Goal: Task Accomplishment & Management: Manage account settings

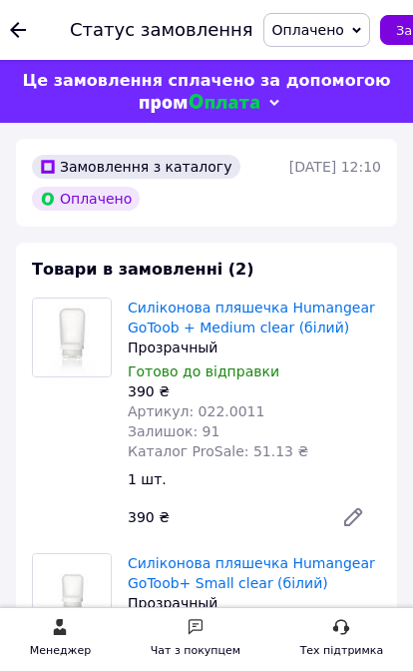
click at [19, 34] on icon at bounding box center [18, 30] width 16 height 16
click at [36, 28] on div at bounding box center [30, 30] width 40 height 60
click at [17, 27] on icon at bounding box center [18, 30] width 16 height 16
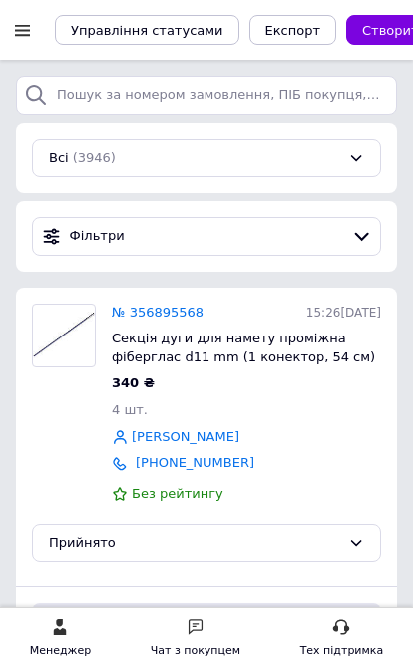
click at [196, 308] on link "№ 356895568" at bounding box center [158, 312] width 92 height 15
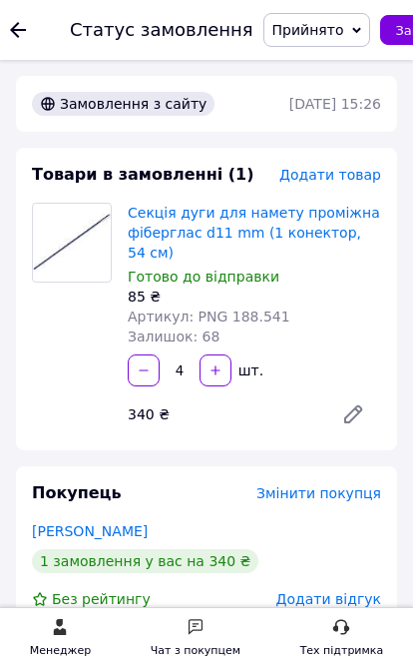
click at [303, 217] on link "Секція дуги для намету проміжна фіберглас d11 mm (1 конектор, 54 см)" at bounding box center [254, 233] width 253 height 56
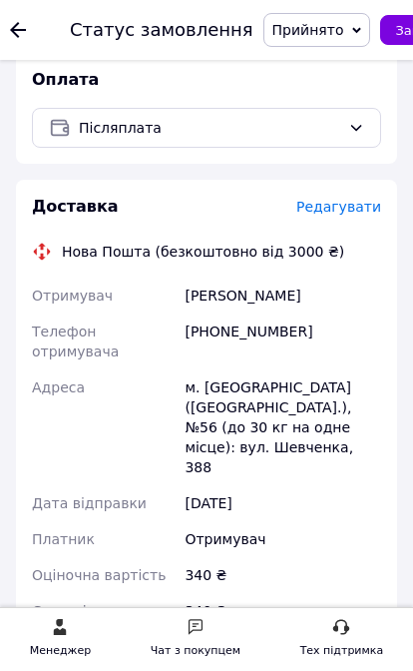
scroll to position [658, 0]
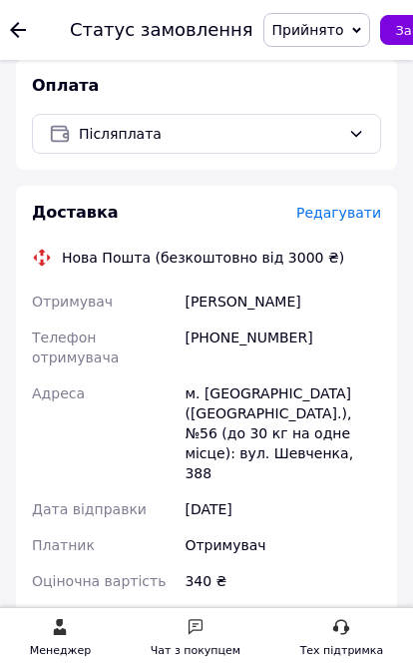
click at [341, 205] on span "Редагувати" at bounding box center [339, 213] width 85 height 16
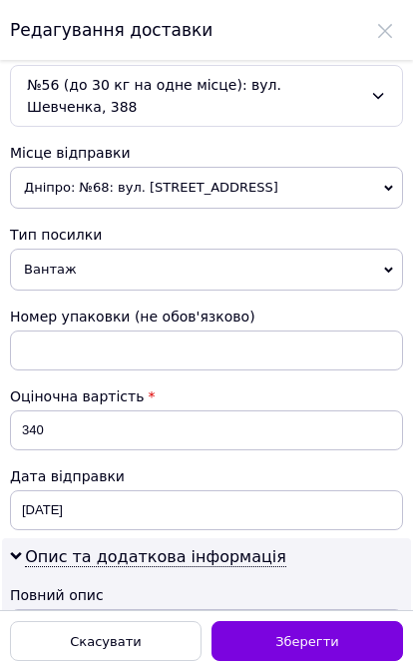
scroll to position [690, 0]
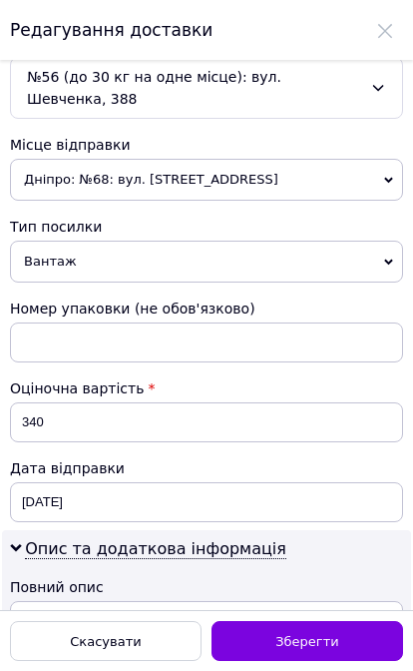
click at [308, 167] on span "Дніпро: №68: вул. [STREET_ADDRESS]" at bounding box center [206, 180] width 393 height 42
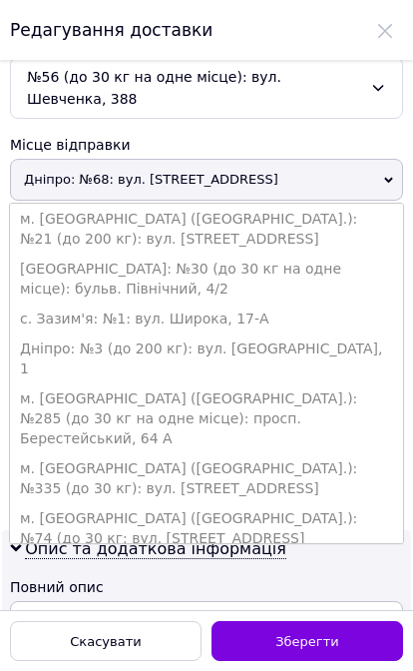
click at [232, 345] on li "Дніпро: №3 (до 200 кг): вул. [GEOGRAPHIC_DATA], 1" at bounding box center [206, 358] width 393 height 50
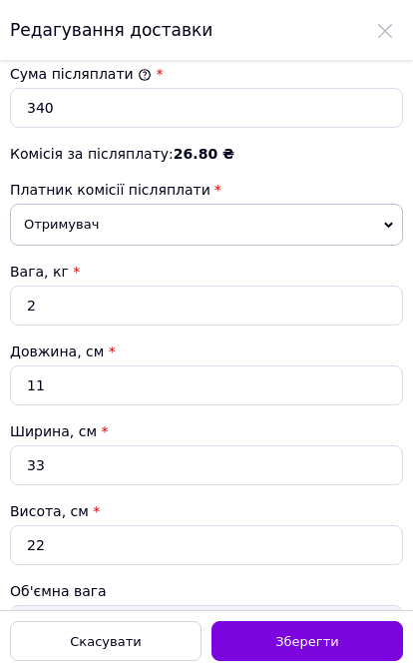
scroll to position [1449, 0]
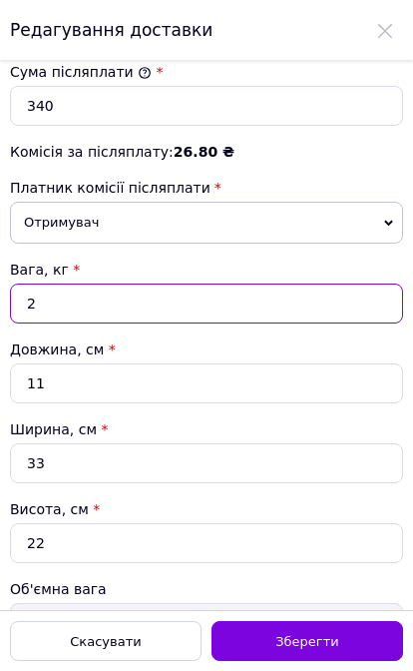
click at [216, 288] on input "2" at bounding box center [206, 304] width 393 height 40
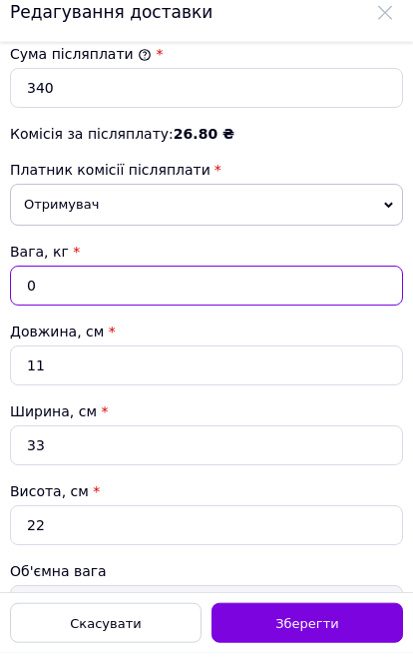
type input "0"
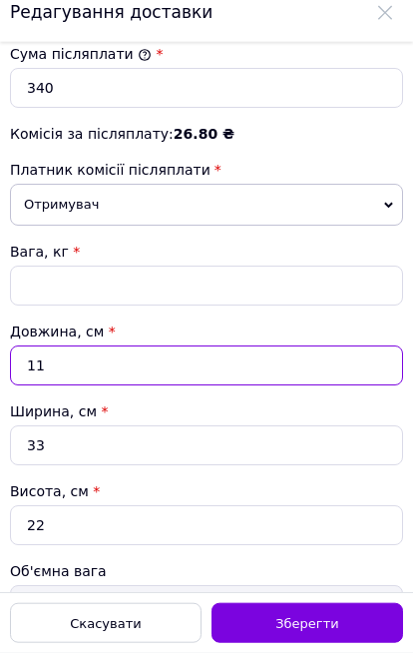
click at [210, 363] on input "11" at bounding box center [206, 383] width 393 height 40
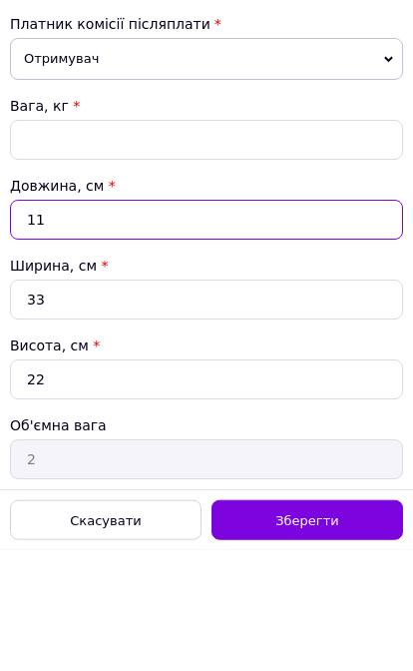
scroll to position [1507, 0]
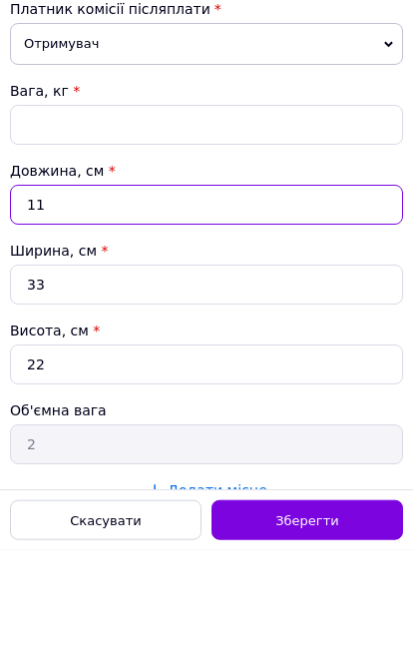
type input "1"
type input "0.18"
type input "5"
type input "0.91"
type input "58"
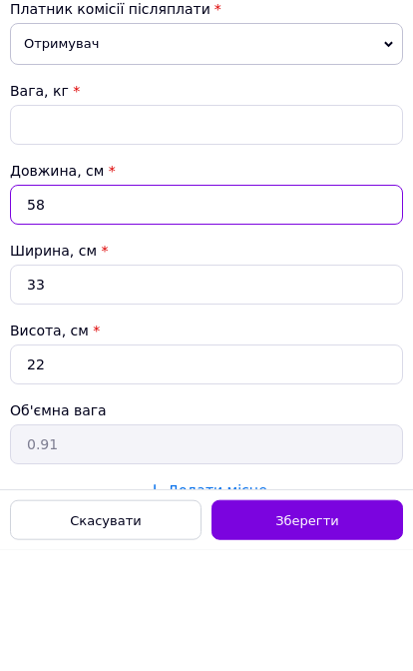
type input "10.53"
type input "58"
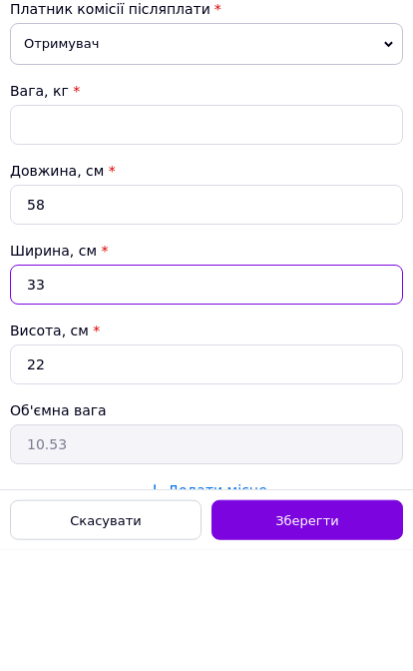
click at [182, 385] on input "33" at bounding box center [206, 405] width 393 height 40
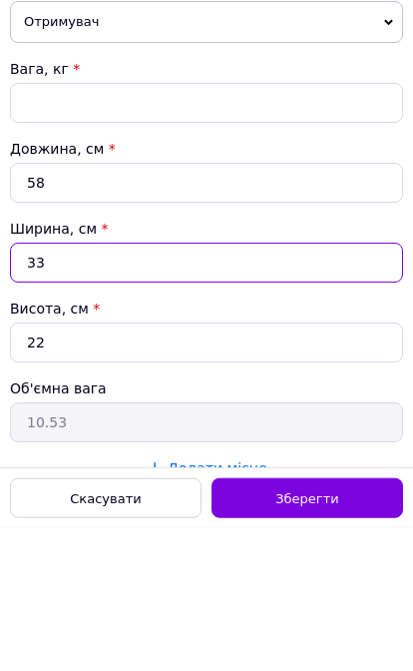
type input "3"
type input "0.96"
type input "5"
type input "1.6"
type input "5"
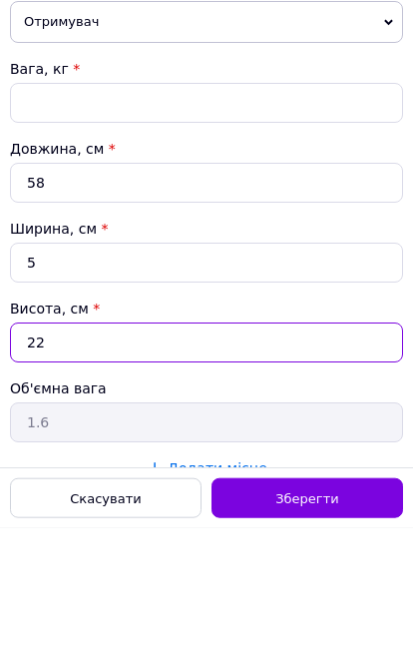
click at [161, 465] on input "22" at bounding box center [206, 485] width 393 height 40
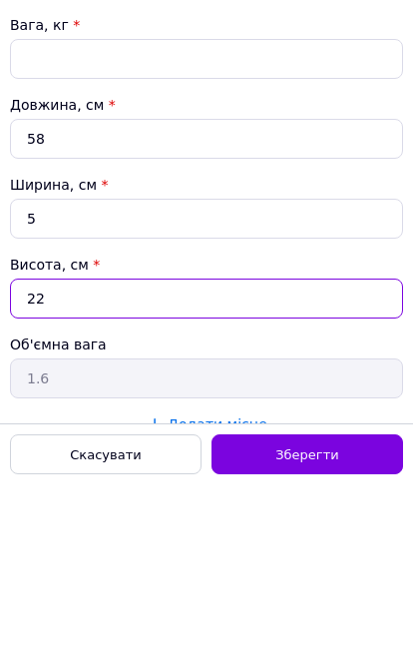
type input "2"
type input "0.14"
type input "5"
type input "0.36"
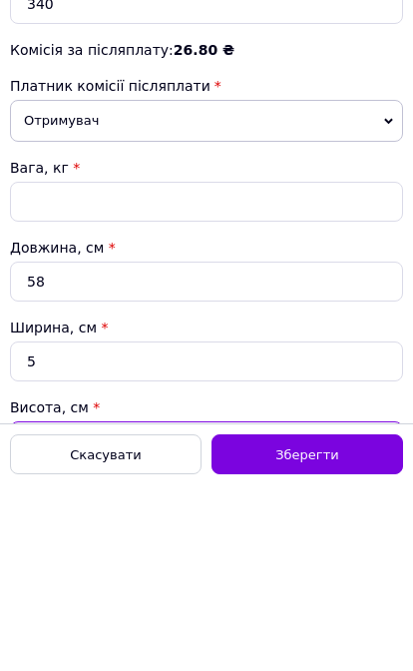
scroll to position [1356, 0]
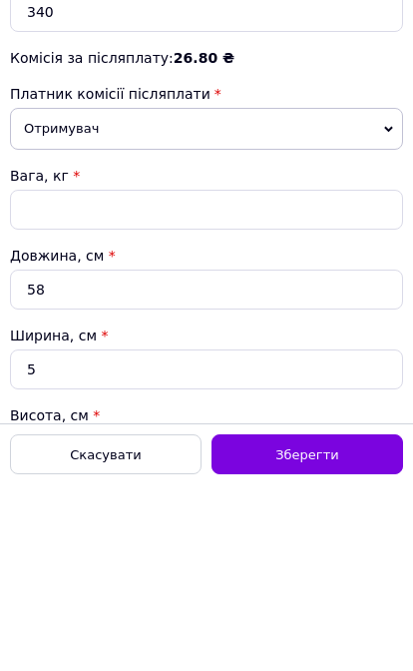
type input "5"
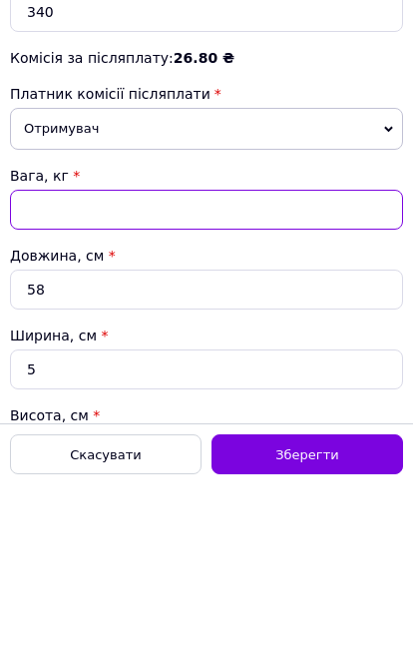
click at [195, 376] on input "Вага, кг *" at bounding box center [206, 396] width 393 height 40
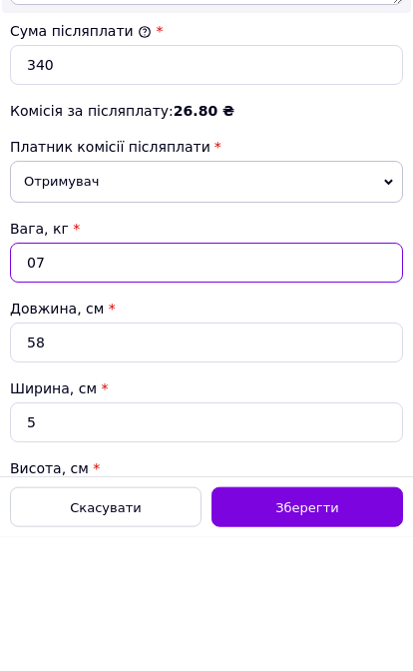
type input "0"
type input "05"
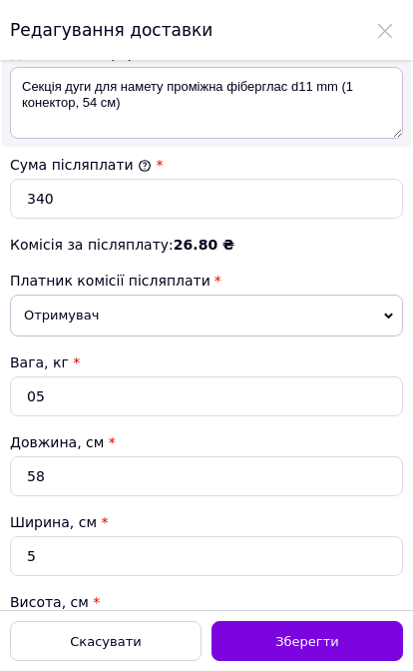
click at [307, 648] on span "Зберегти" at bounding box center [307, 641] width 63 height 15
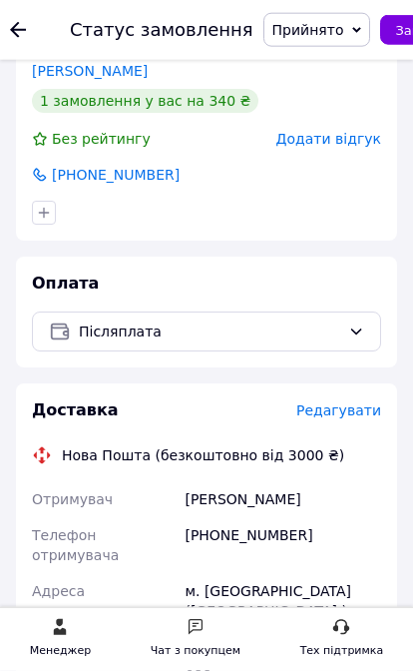
scroll to position [445, 0]
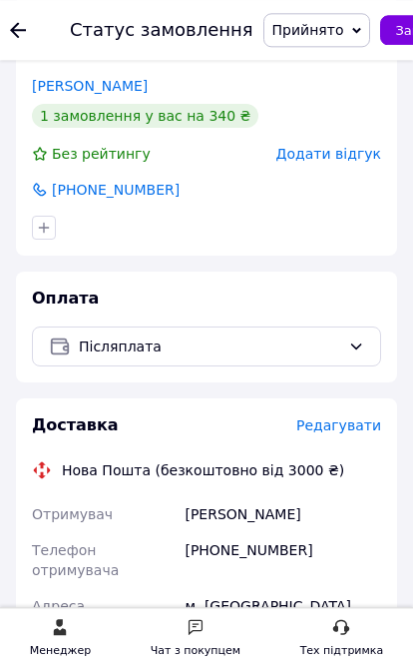
click at [350, 417] on span "Редагувати" at bounding box center [339, 425] width 85 height 16
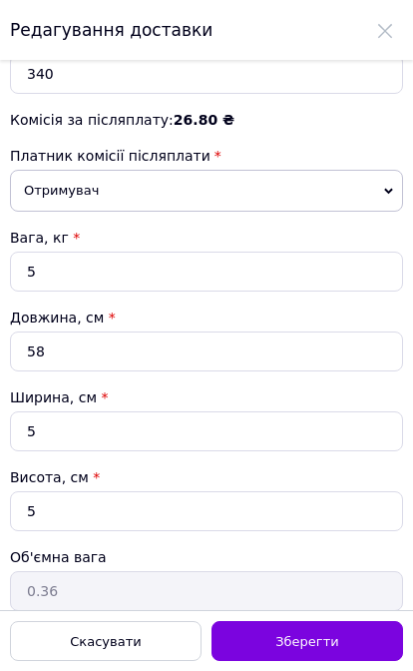
scroll to position [1480, 0]
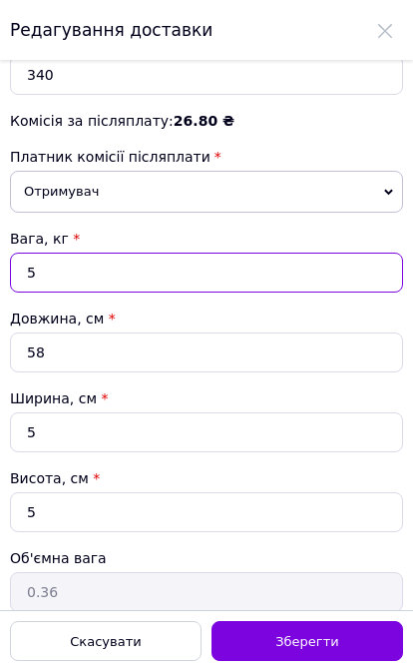
click at [235, 259] on input "5" at bounding box center [206, 273] width 393 height 40
